Goal: Task Accomplishment & Management: Use online tool/utility

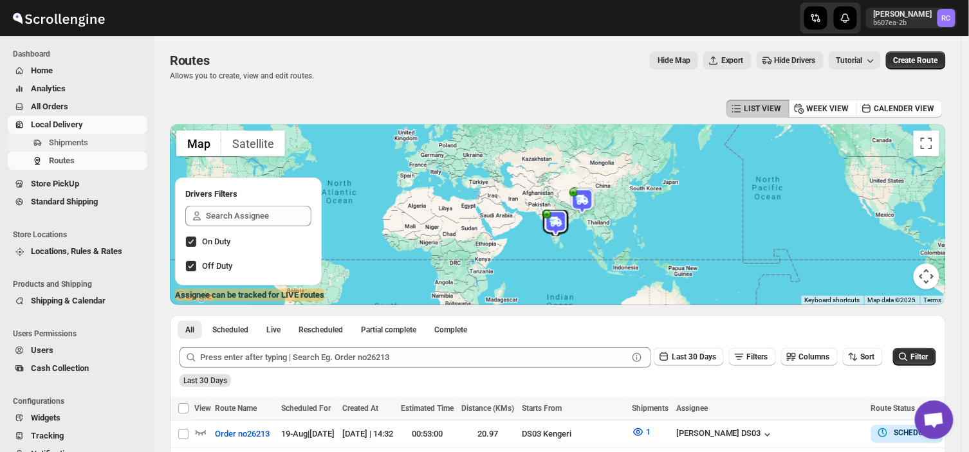
click at [82, 143] on span "Shipments" at bounding box center [68, 143] width 39 height 10
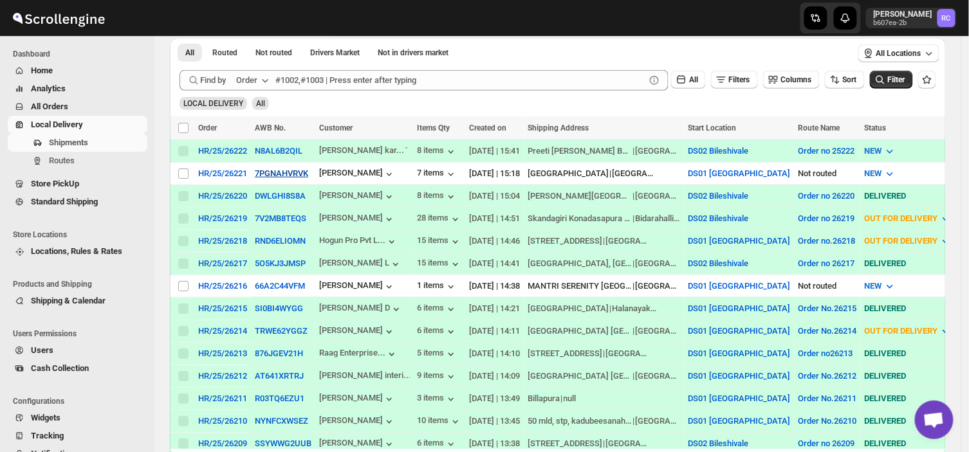
scroll to position [201, 0]
click at [181, 282] on input "Select shipment" at bounding box center [183, 285] width 10 height 10
checkbox input "true"
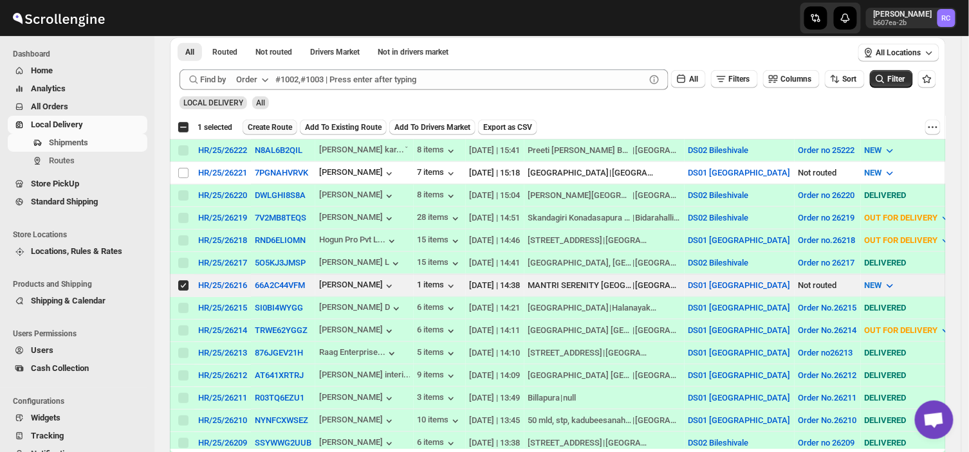
click at [268, 125] on span "Create Route" at bounding box center [270, 127] width 44 height 10
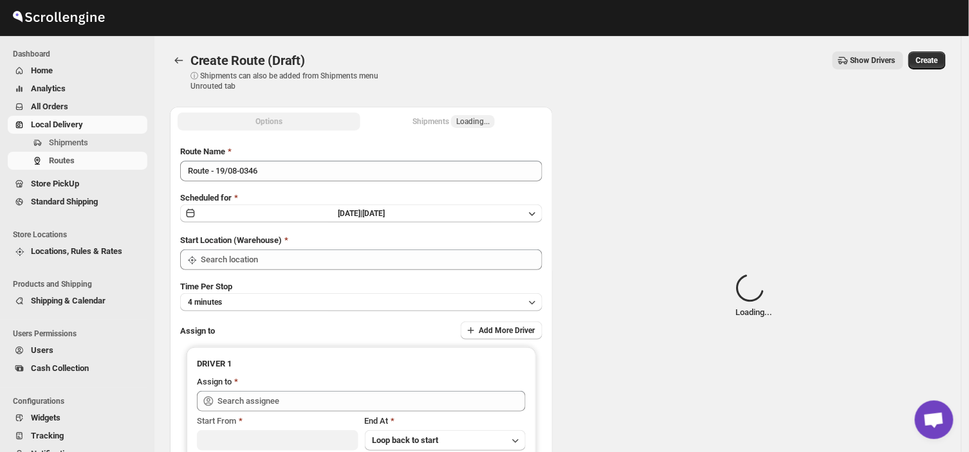
type input "DS01 [GEOGRAPHIC_DATA]"
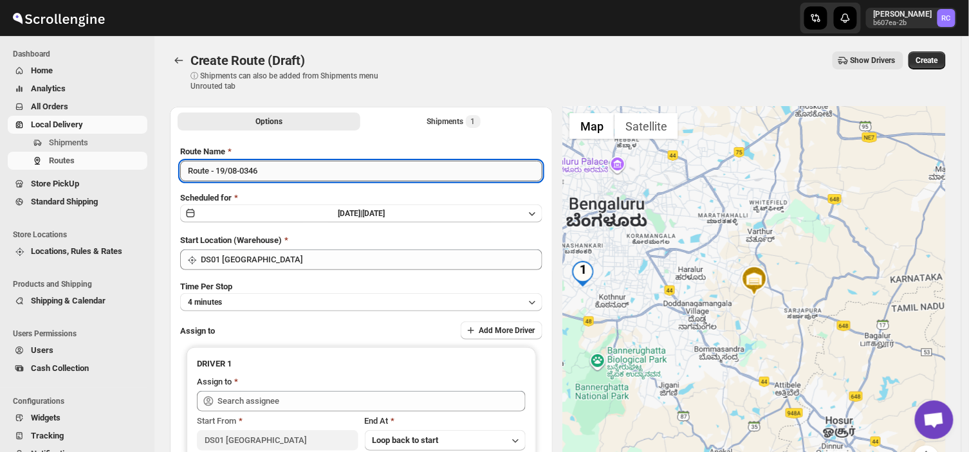
click at [262, 172] on input "Route - 19/08-0346" at bounding box center [361, 171] width 362 height 21
type input "R"
type input "Order no 26216"
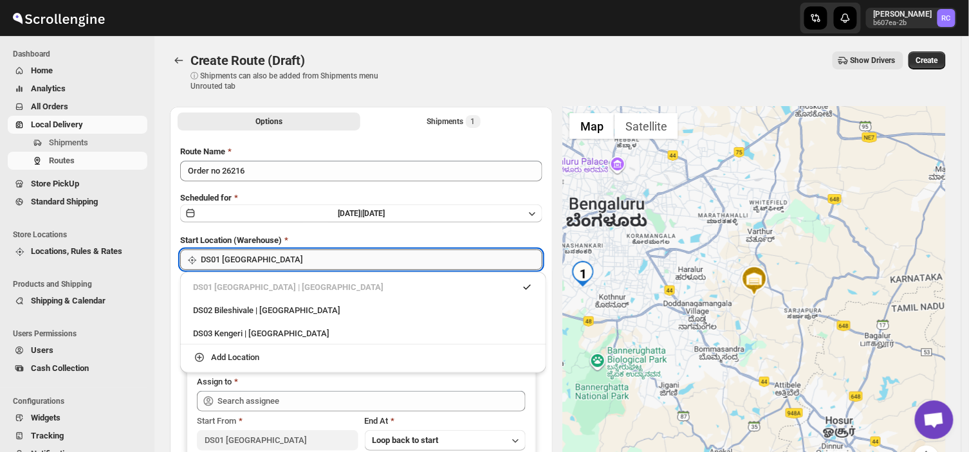
click at [255, 259] on input "DS01 [GEOGRAPHIC_DATA]" at bounding box center [372, 260] width 342 height 21
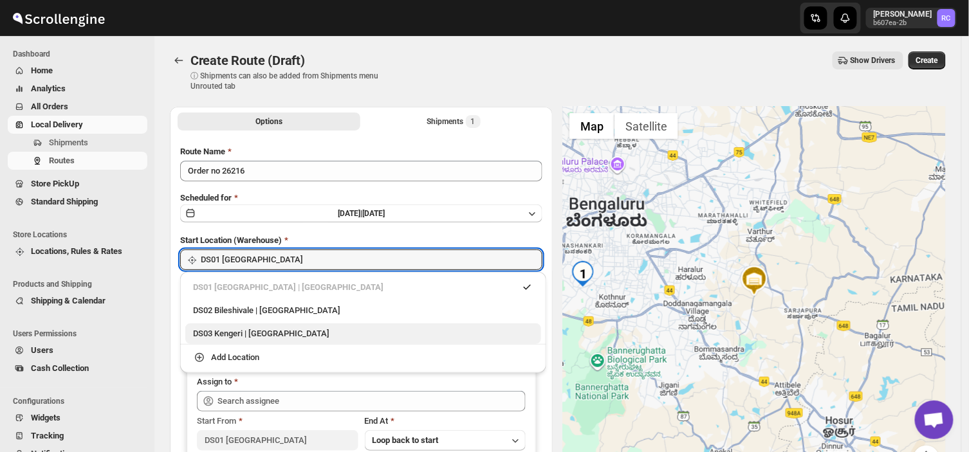
click at [238, 331] on div "DS03 Kengeri | [GEOGRAPHIC_DATA]" at bounding box center [363, 333] width 340 height 13
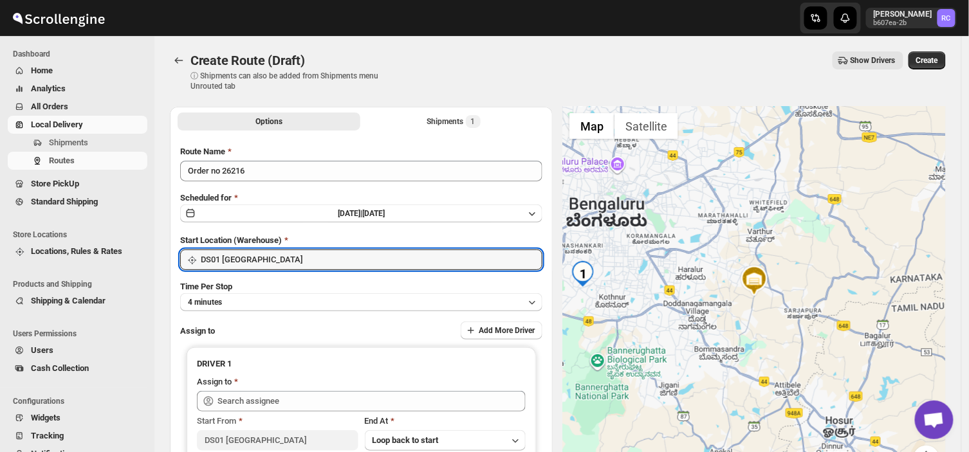
type input "DS03 Kengeri"
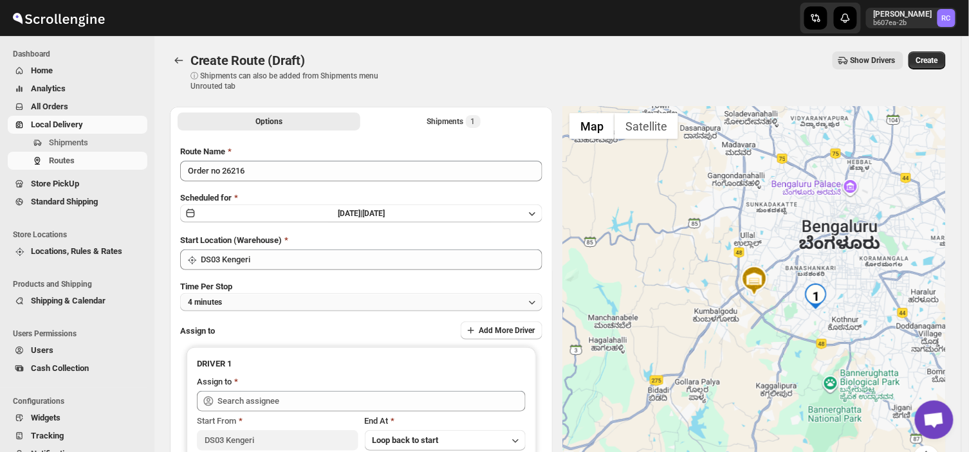
click at [262, 297] on button "4 minutes" at bounding box center [361, 302] width 362 height 18
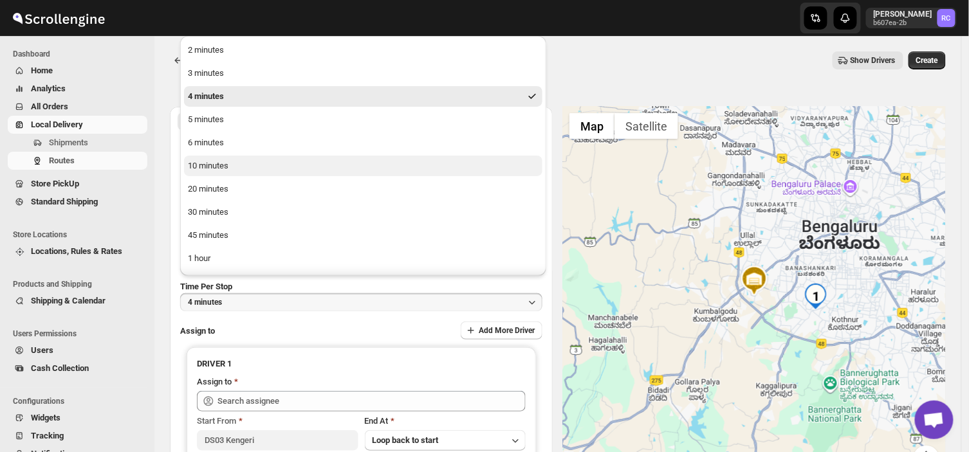
click at [224, 163] on div "10 minutes" at bounding box center [208, 166] width 41 height 13
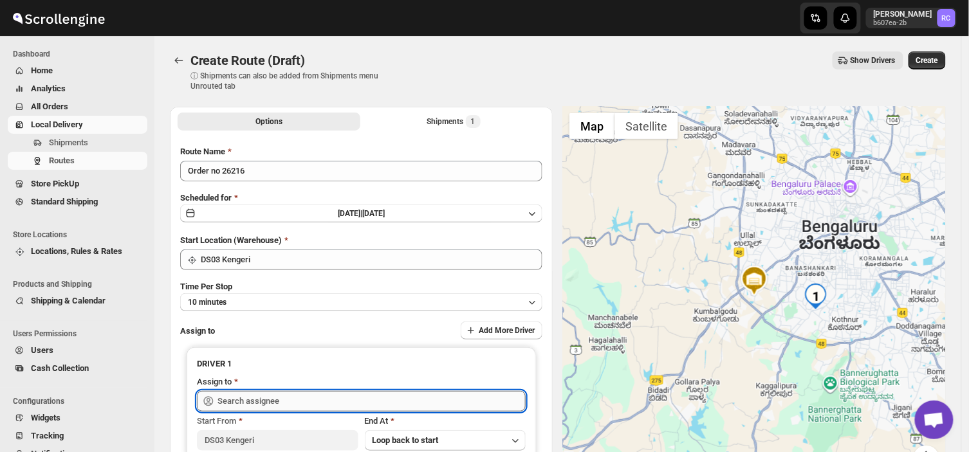
click at [287, 393] on input "text" at bounding box center [371, 401] width 308 height 21
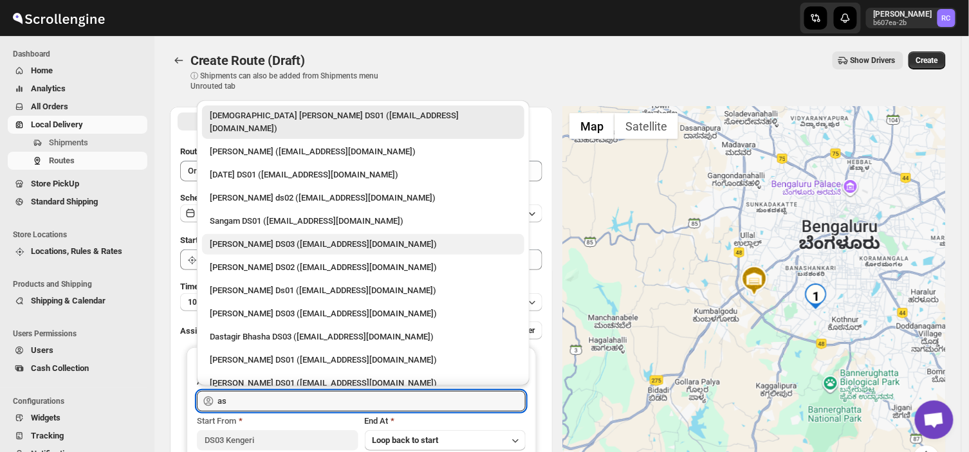
click at [255, 238] on div "[PERSON_NAME] DS03 ([EMAIL_ADDRESS][DOMAIN_NAME])" at bounding box center [363, 244] width 307 height 13
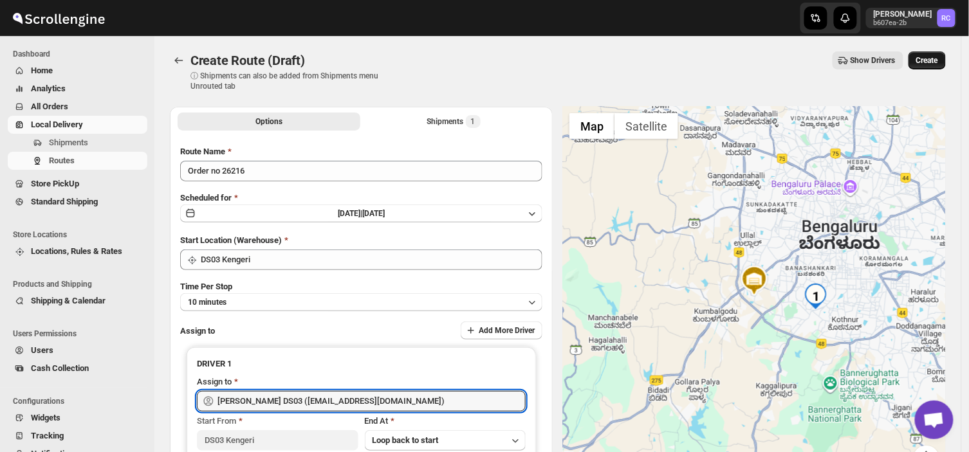
type input "[PERSON_NAME] DS03 ([EMAIL_ADDRESS][DOMAIN_NAME])"
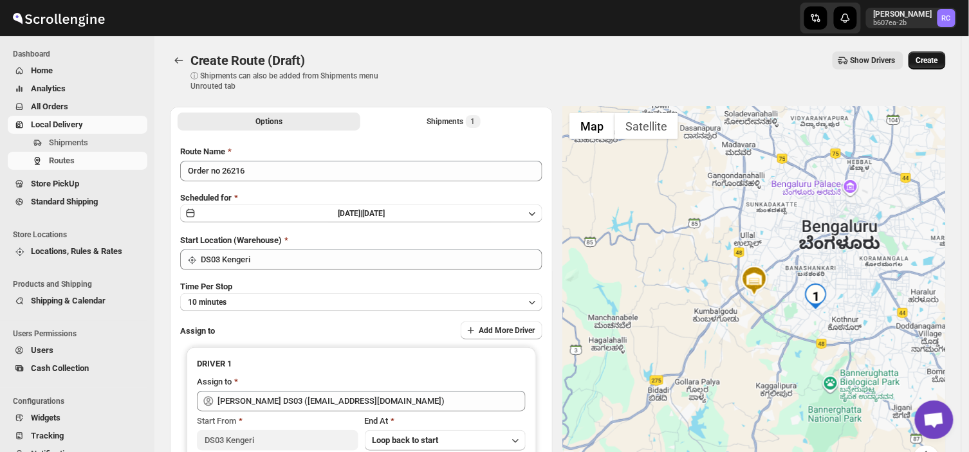
click at [936, 57] on span "Create" at bounding box center [927, 60] width 22 height 10
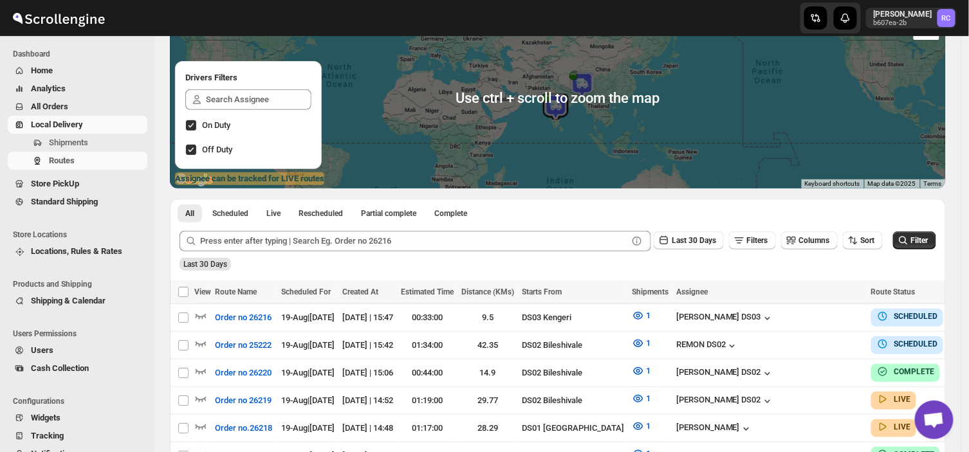
scroll to position [119, 0]
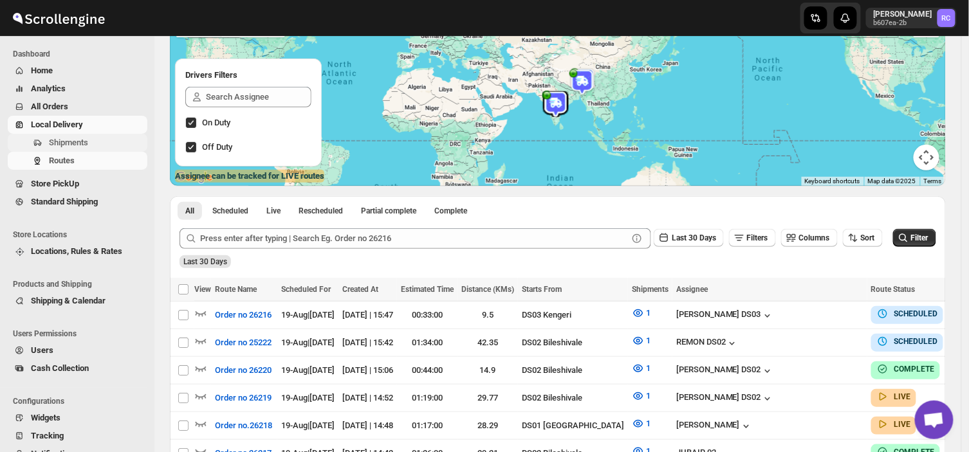
click at [95, 140] on span "Shipments" at bounding box center [97, 142] width 96 height 13
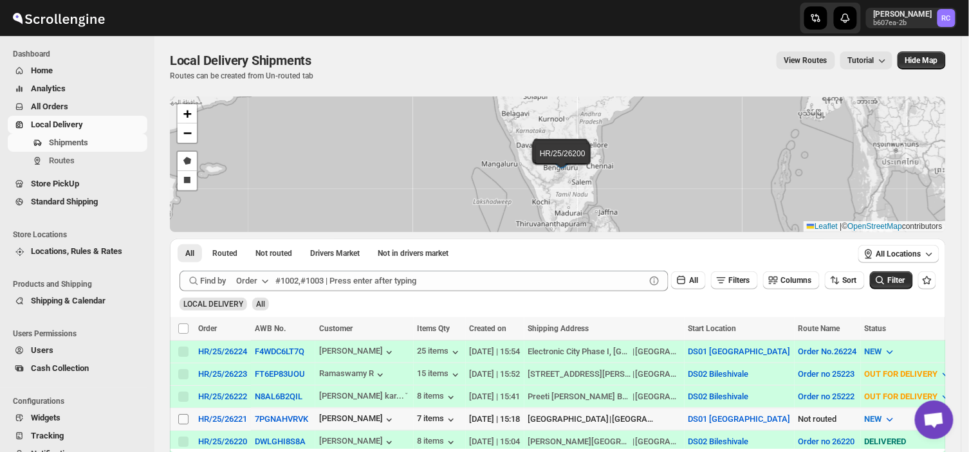
click at [182, 414] on input "Select shipment" at bounding box center [183, 419] width 10 height 10
checkbox input "true"
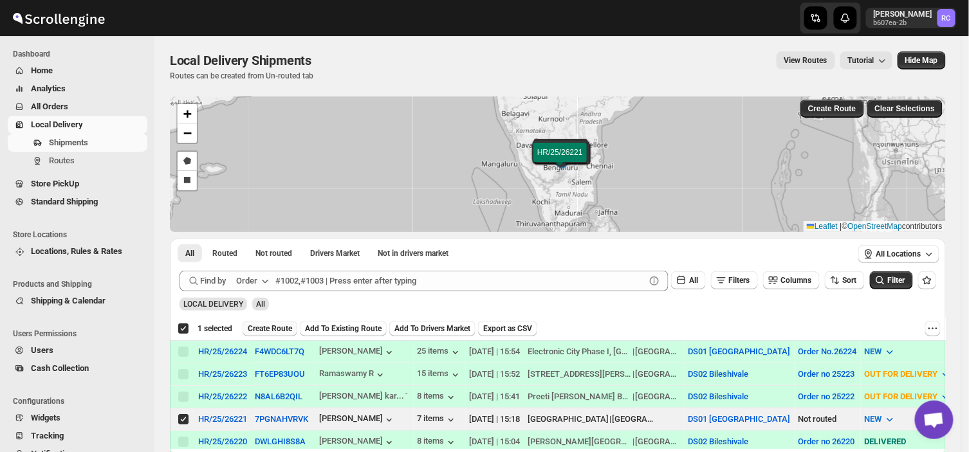
click at [256, 329] on span "Create Route" at bounding box center [270, 329] width 44 height 10
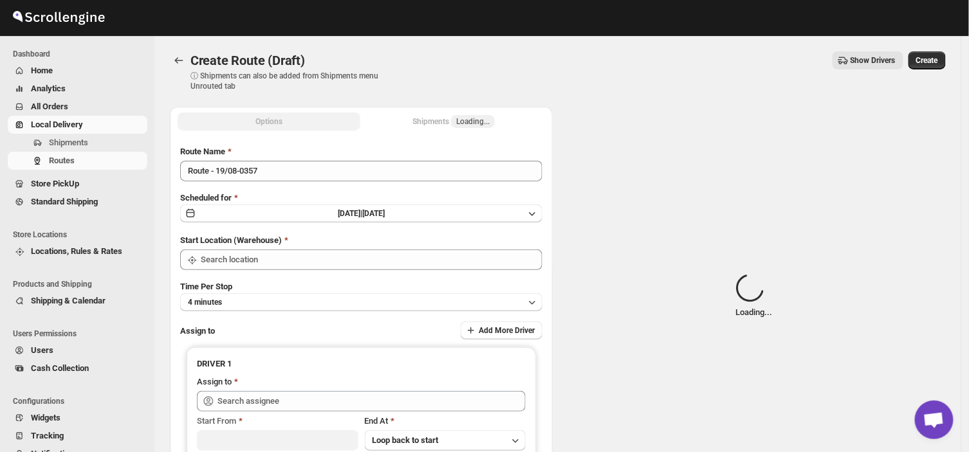
type input "DS01 [GEOGRAPHIC_DATA]"
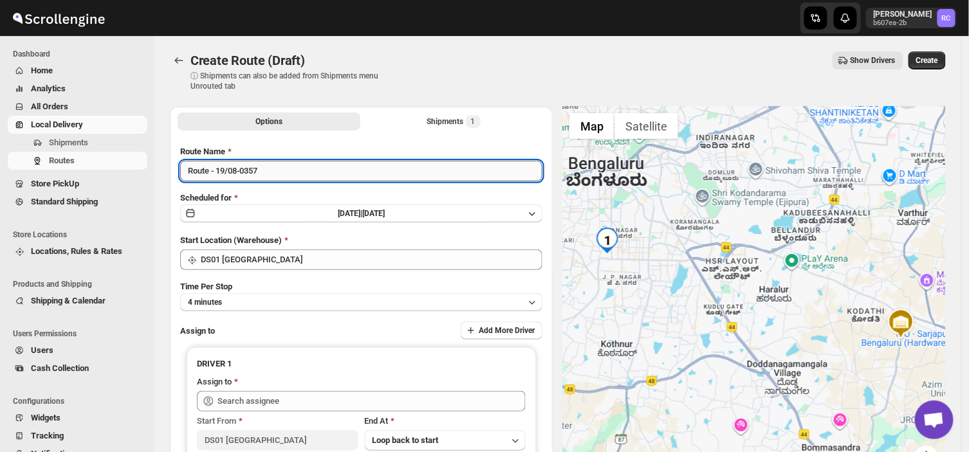
click at [269, 169] on input "Route - 19/08-0357" at bounding box center [361, 171] width 362 height 21
type input "R"
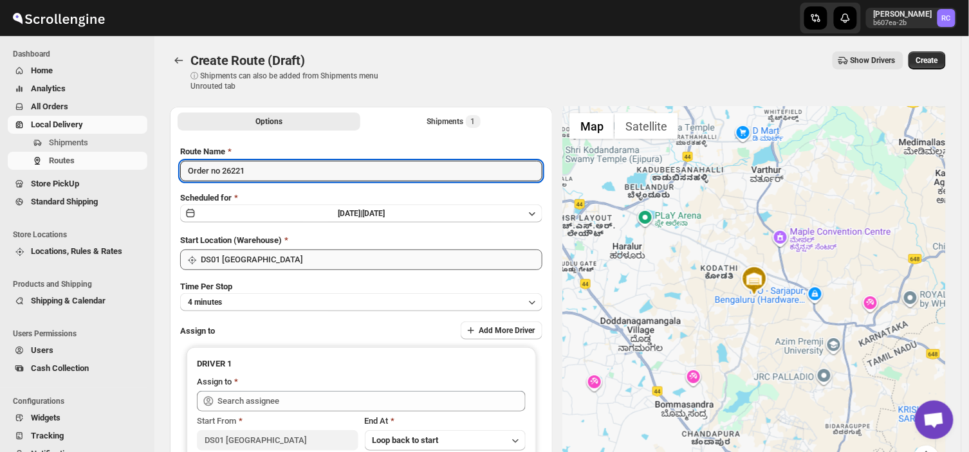
type input "Order no 26221"
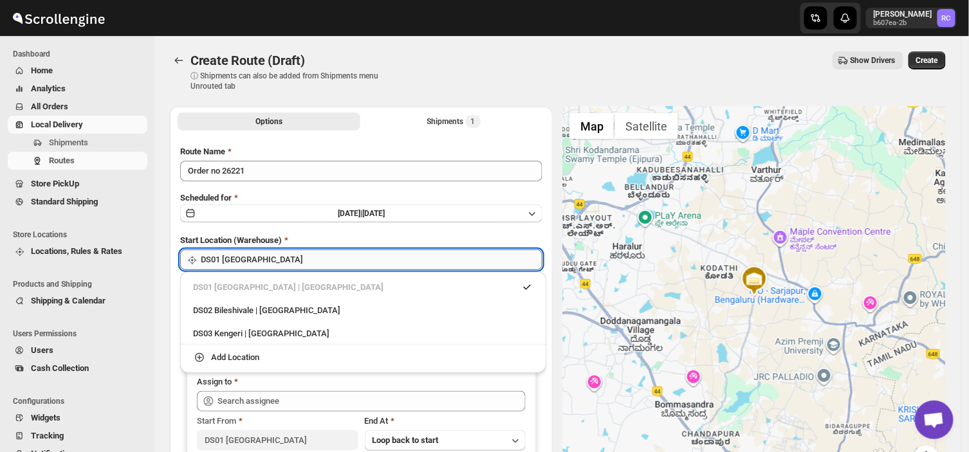
click at [297, 250] on input "DS01 [GEOGRAPHIC_DATA]" at bounding box center [372, 260] width 342 height 21
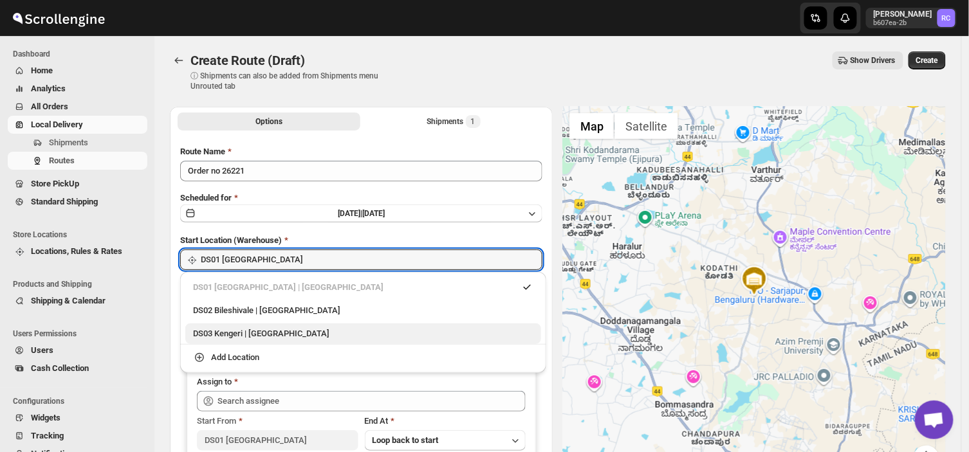
click at [256, 330] on div "DS03 Kengeri | [GEOGRAPHIC_DATA]" at bounding box center [363, 333] width 340 height 13
type input "DS03 Kengeri"
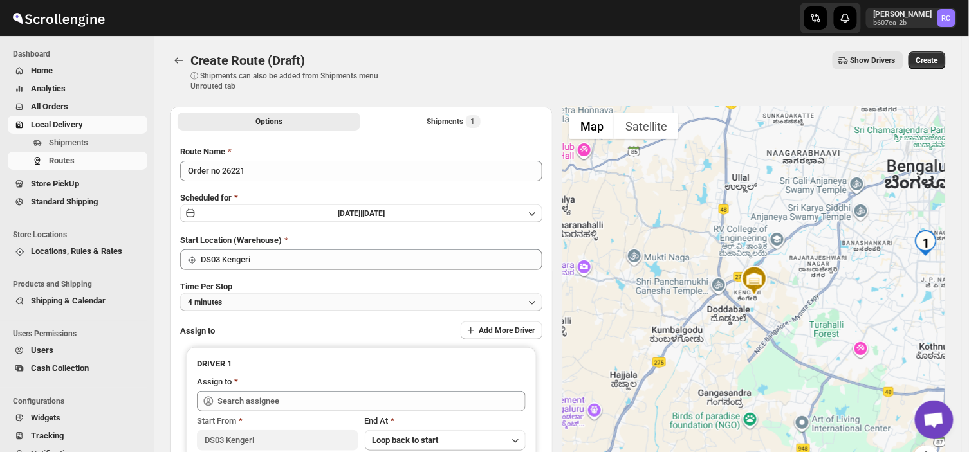
click at [246, 297] on button "4 minutes" at bounding box center [361, 302] width 362 height 18
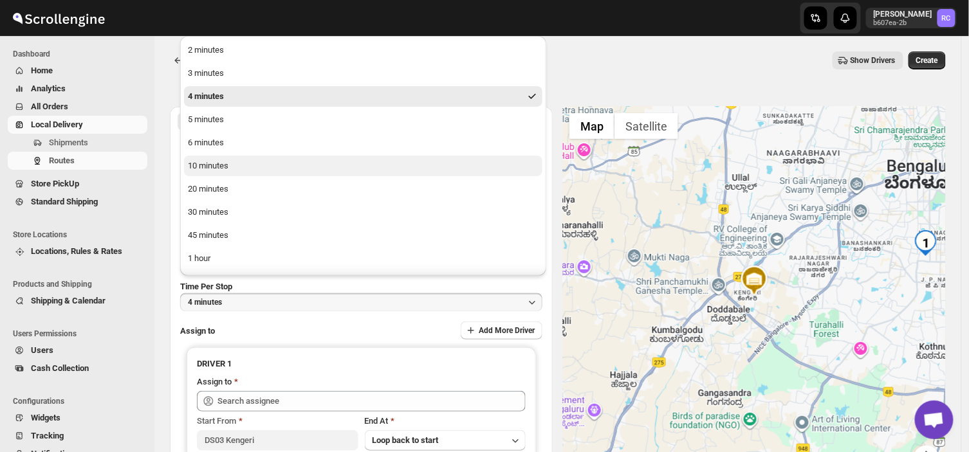
click at [220, 162] on div "10 minutes" at bounding box center [208, 166] width 41 height 13
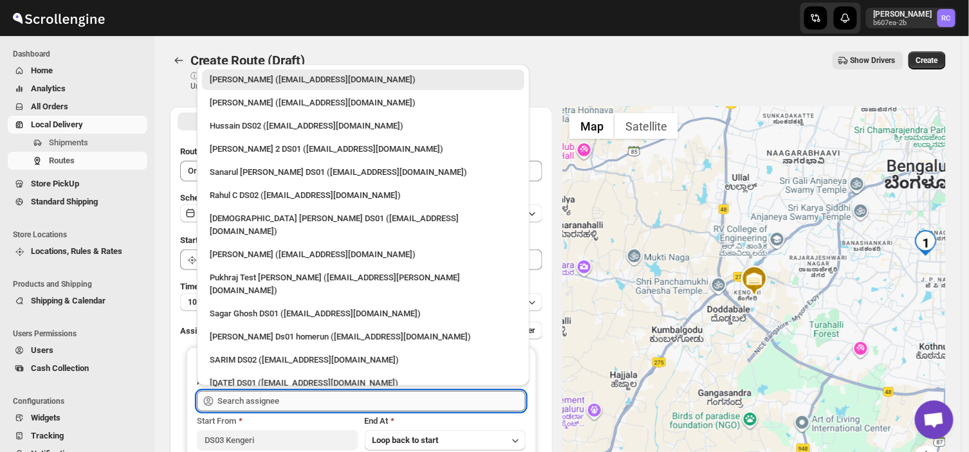
click at [288, 401] on input "text" at bounding box center [371, 401] width 308 height 21
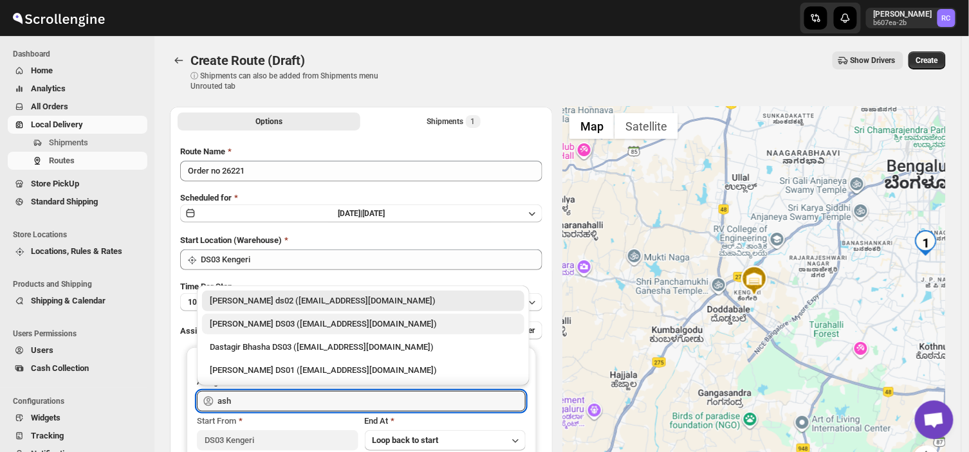
click at [287, 318] on div "[PERSON_NAME] DS03 ([EMAIL_ADDRESS][DOMAIN_NAME])" at bounding box center [363, 324] width 307 height 13
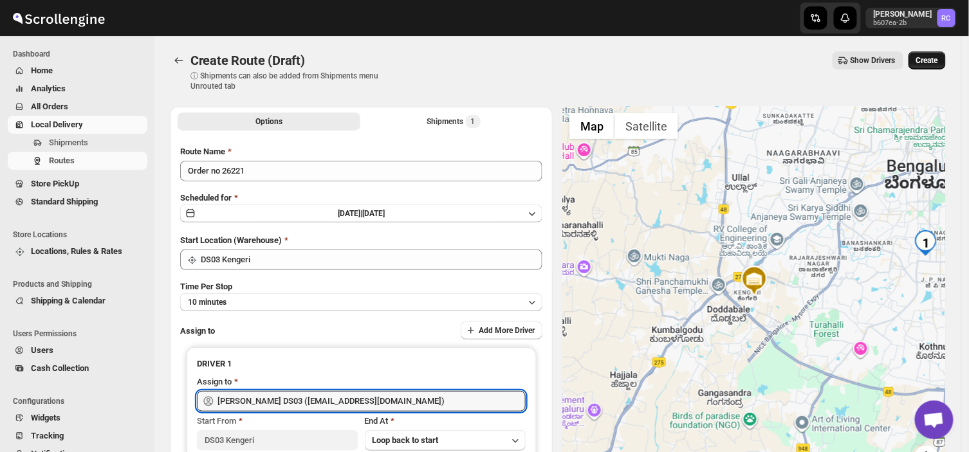
type input "[PERSON_NAME] DS03 ([EMAIL_ADDRESS][DOMAIN_NAME])"
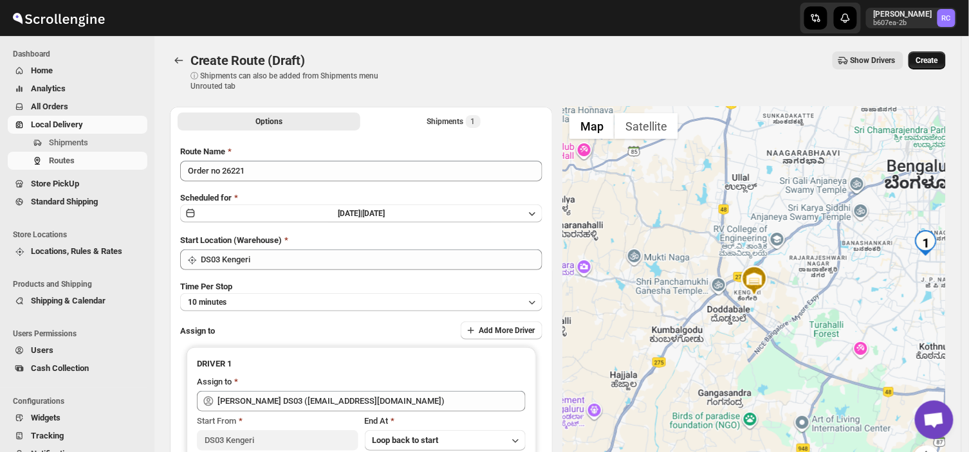
click at [936, 59] on span "Create" at bounding box center [927, 60] width 22 height 10
